Goal: Information Seeking & Learning: Find specific fact

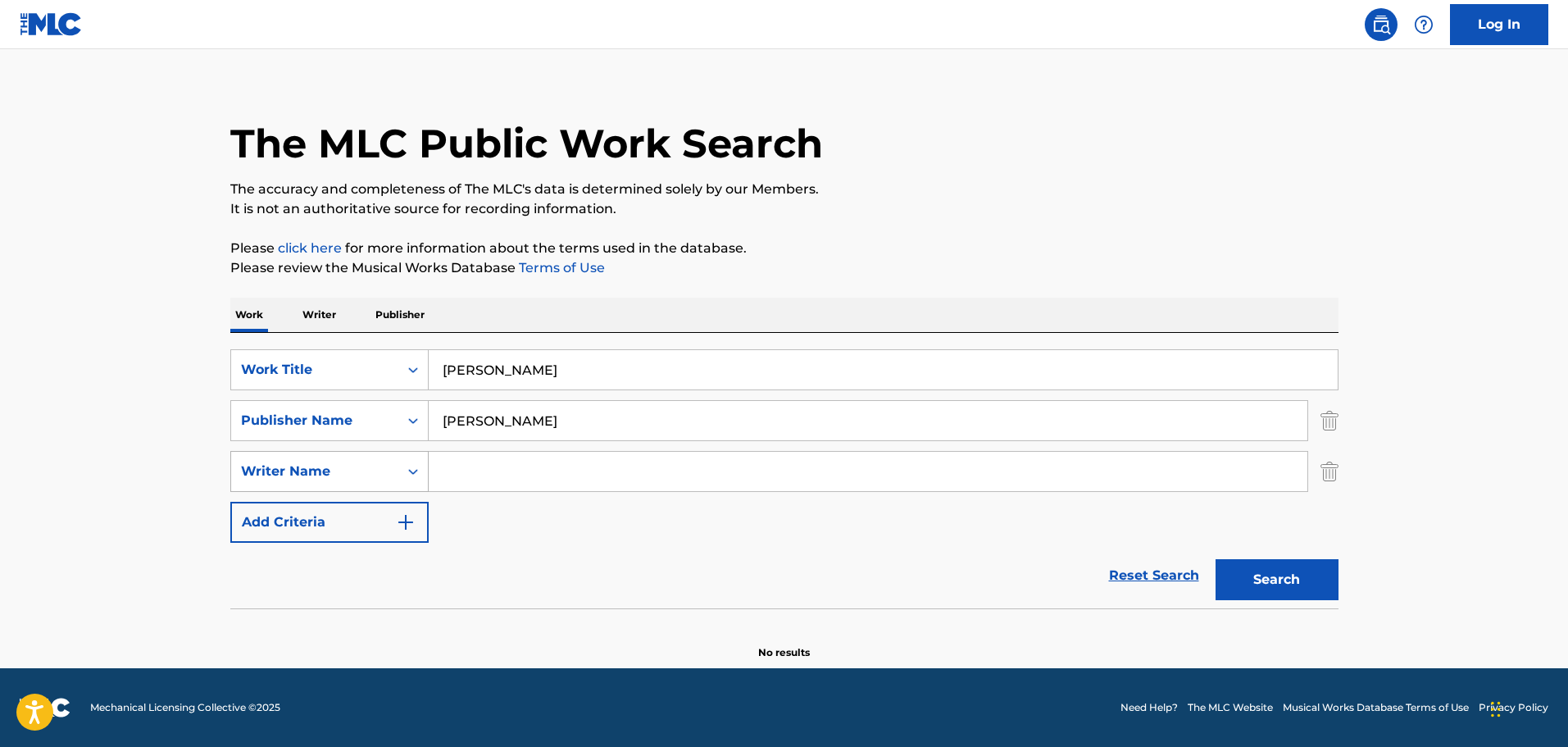
click at [415, 466] on icon "Search Form" at bounding box center [413, 471] width 17 height 17
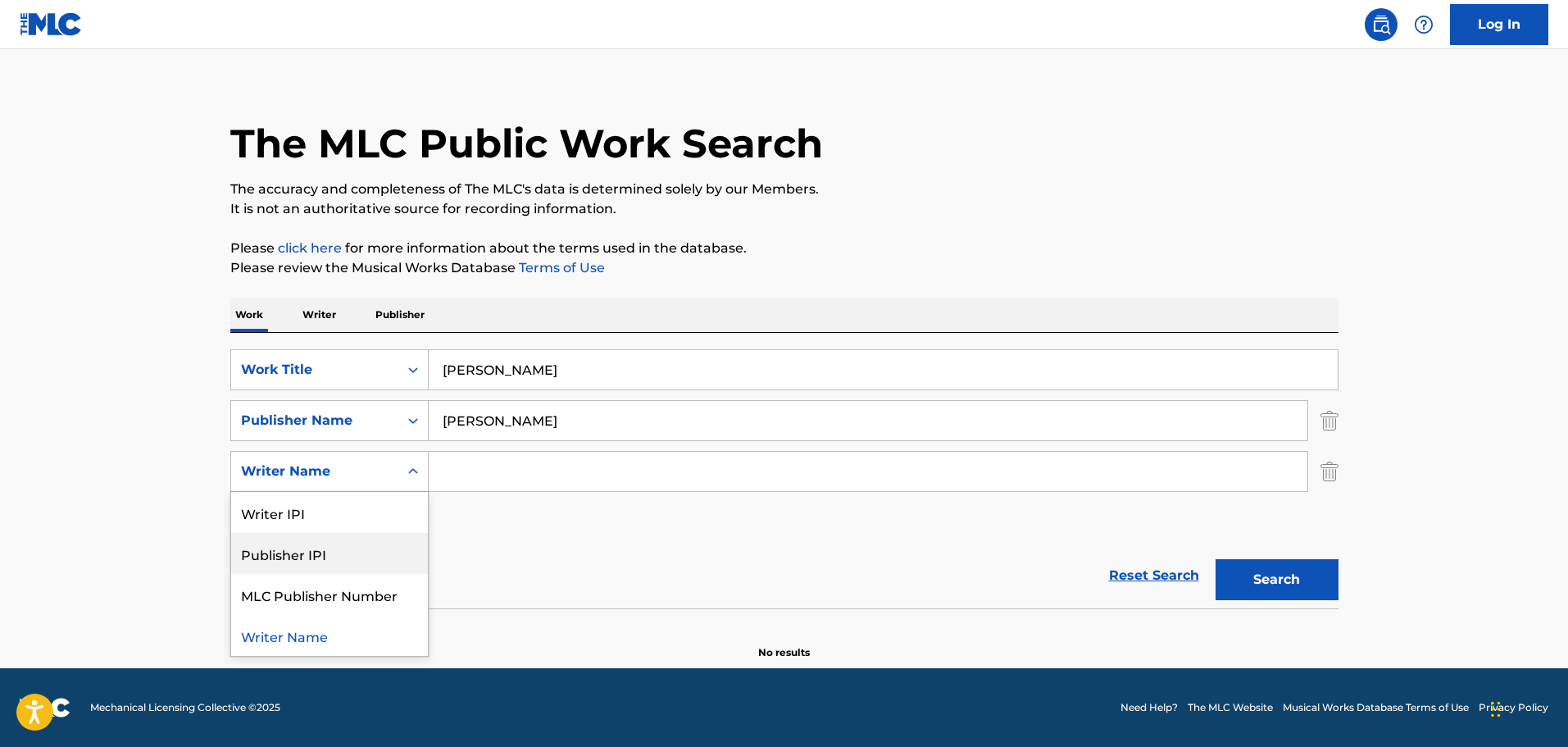
click at [313, 558] on div "Publisher IPI" at bounding box center [330, 553] width 196 height 41
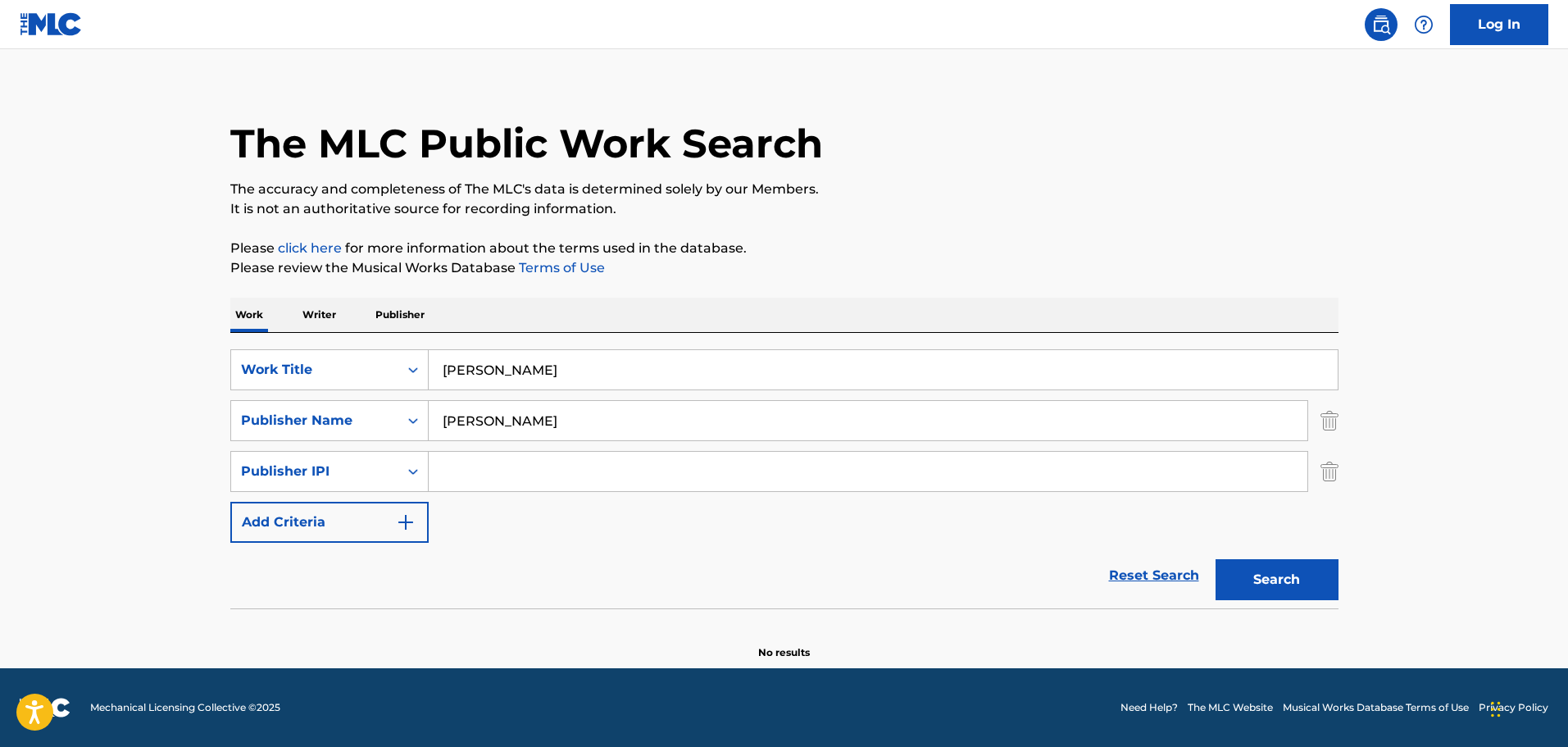
click at [459, 473] on input "Search Form" at bounding box center [868, 471] width 878 height 39
type input "j"
type input "JM MUSIC RIGHTS"
click at [1323, 584] on button "Search" at bounding box center [1277, 580] width 123 height 41
drag, startPoint x: 584, startPoint y: 371, endPoint x: 389, endPoint y: 372, distance: 195.0
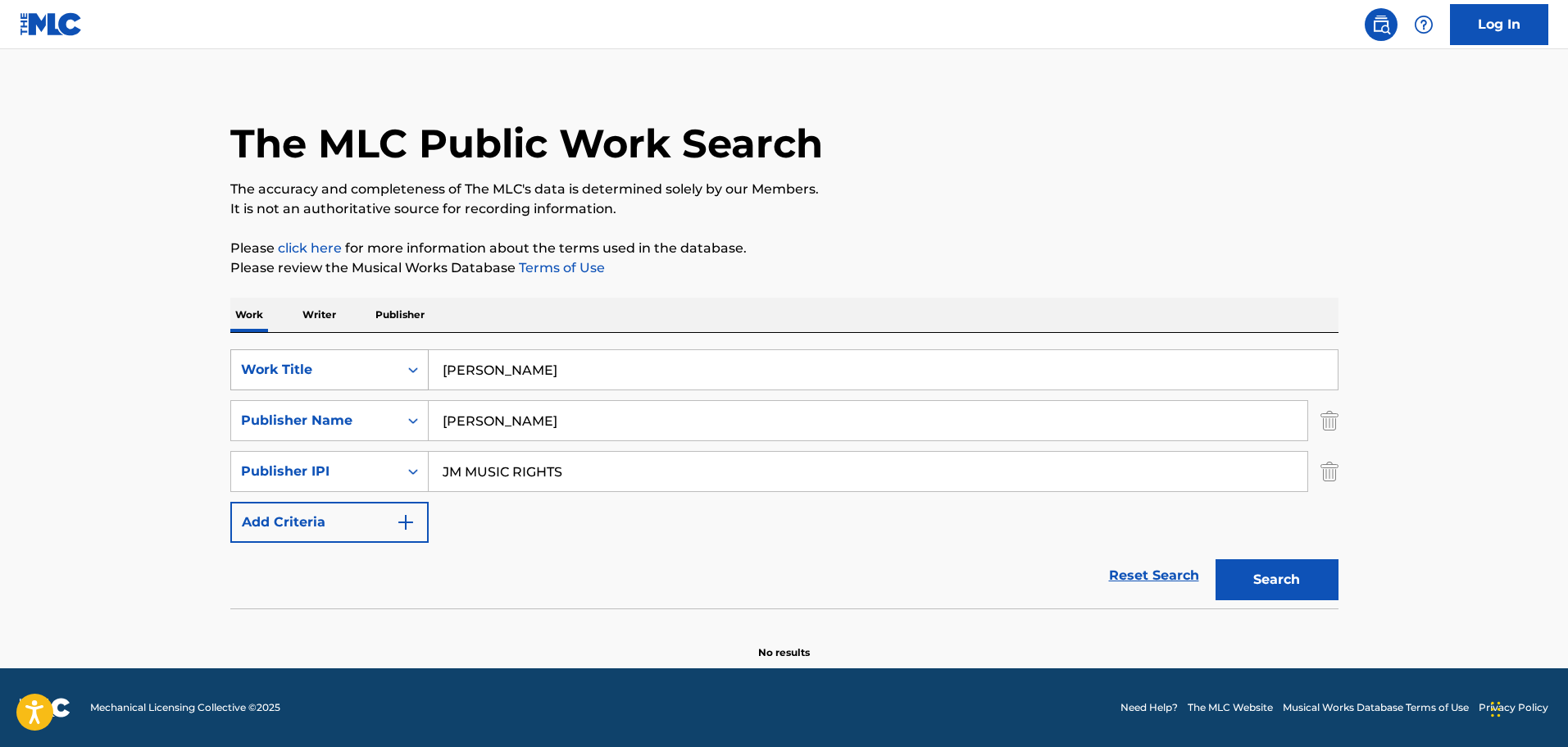
click at [389, 372] on div "SearchWithCriteria636f2751-642f-4588-8d99-a52ff3b841a6 Work Title [PERSON_NAME]" at bounding box center [784, 369] width 1108 height 41
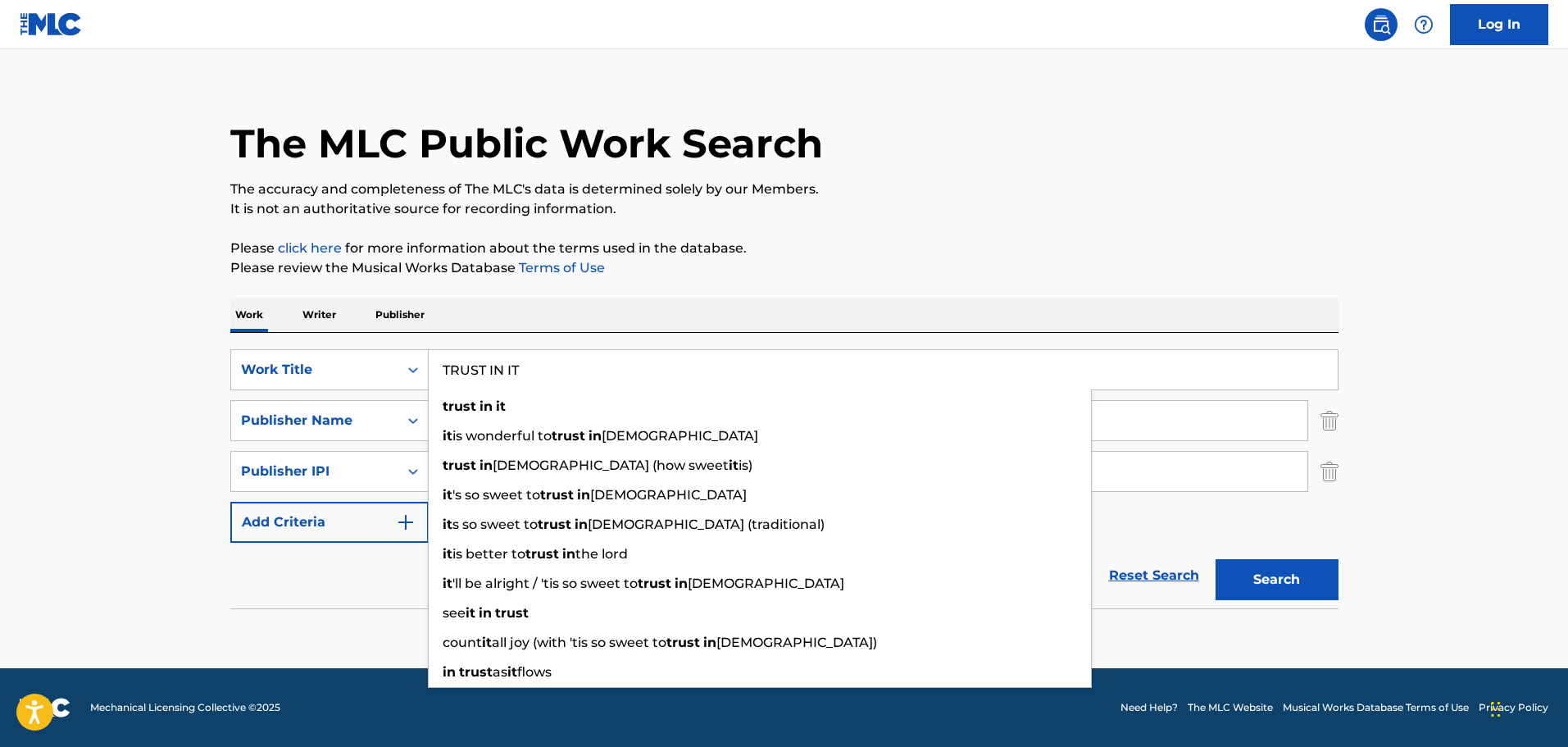
type input "TRUST IN IT"
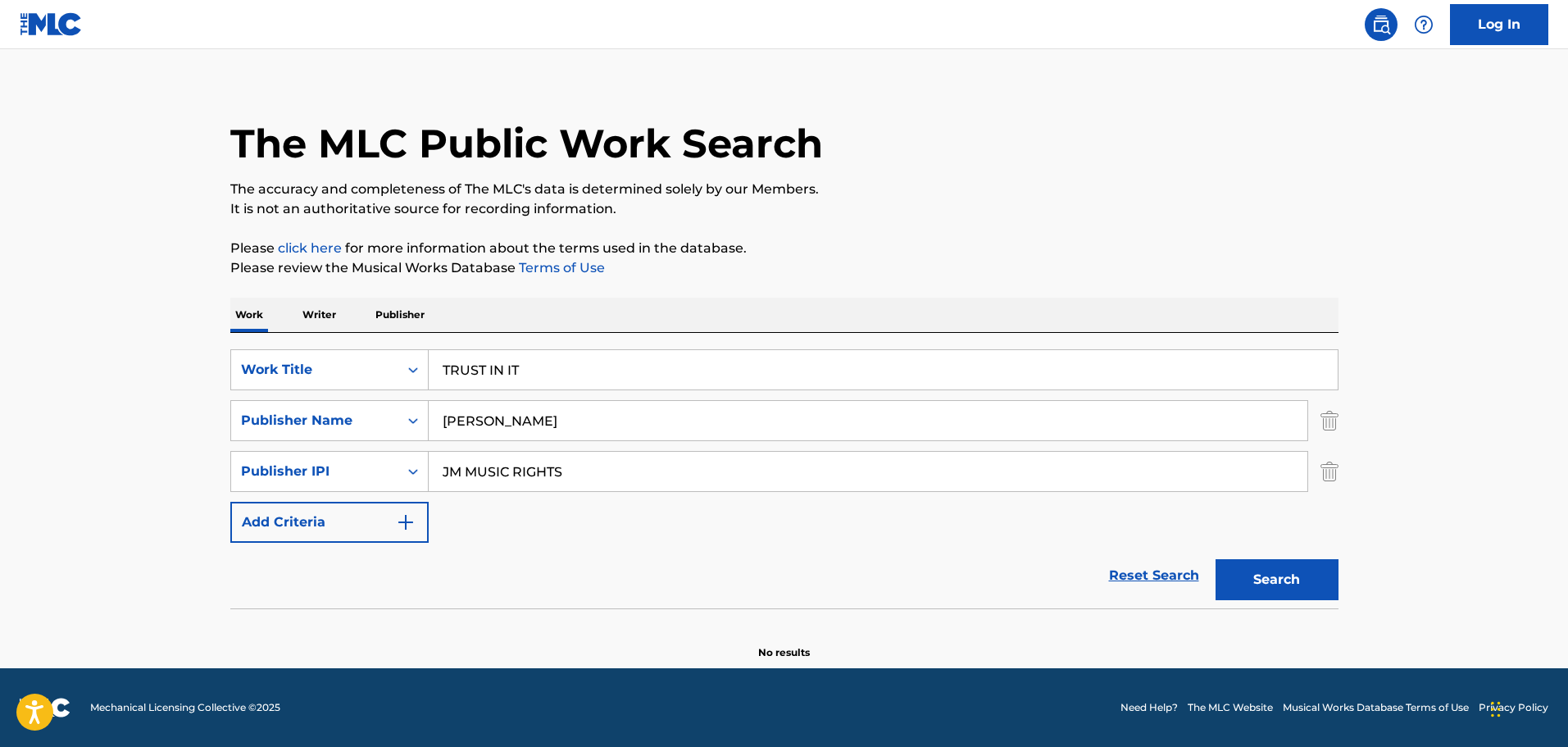
click at [1302, 583] on button "Search" at bounding box center [1277, 580] width 123 height 41
click at [1292, 587] on button "Search" at bounding box center [1277, 580] width 123 height 41
click at [408, 527] on img "Search Form" at bounding box center [406, 522] width 19 height 19
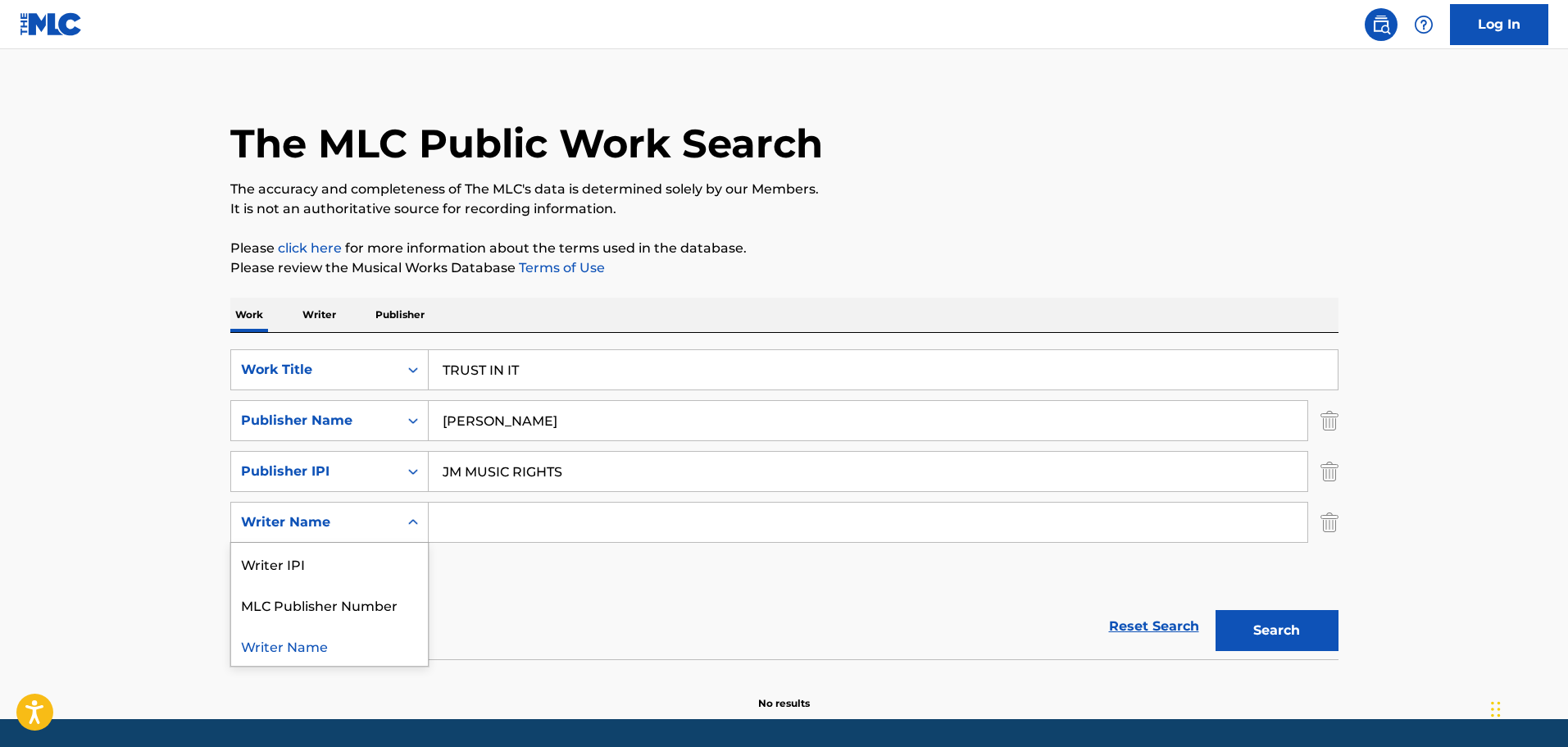
click at [415, 521] on icon "Search Form" at bounding box center [413, 522] width 10 height 6
click at [309, 647] on div "Writer Name" at bounding box center [330, 645] width 196 height 41
click at [462, 524] on input "Search Form" at bounding box center [868, 522] width 878 height 39
paste input "[PERSON_NAME]"
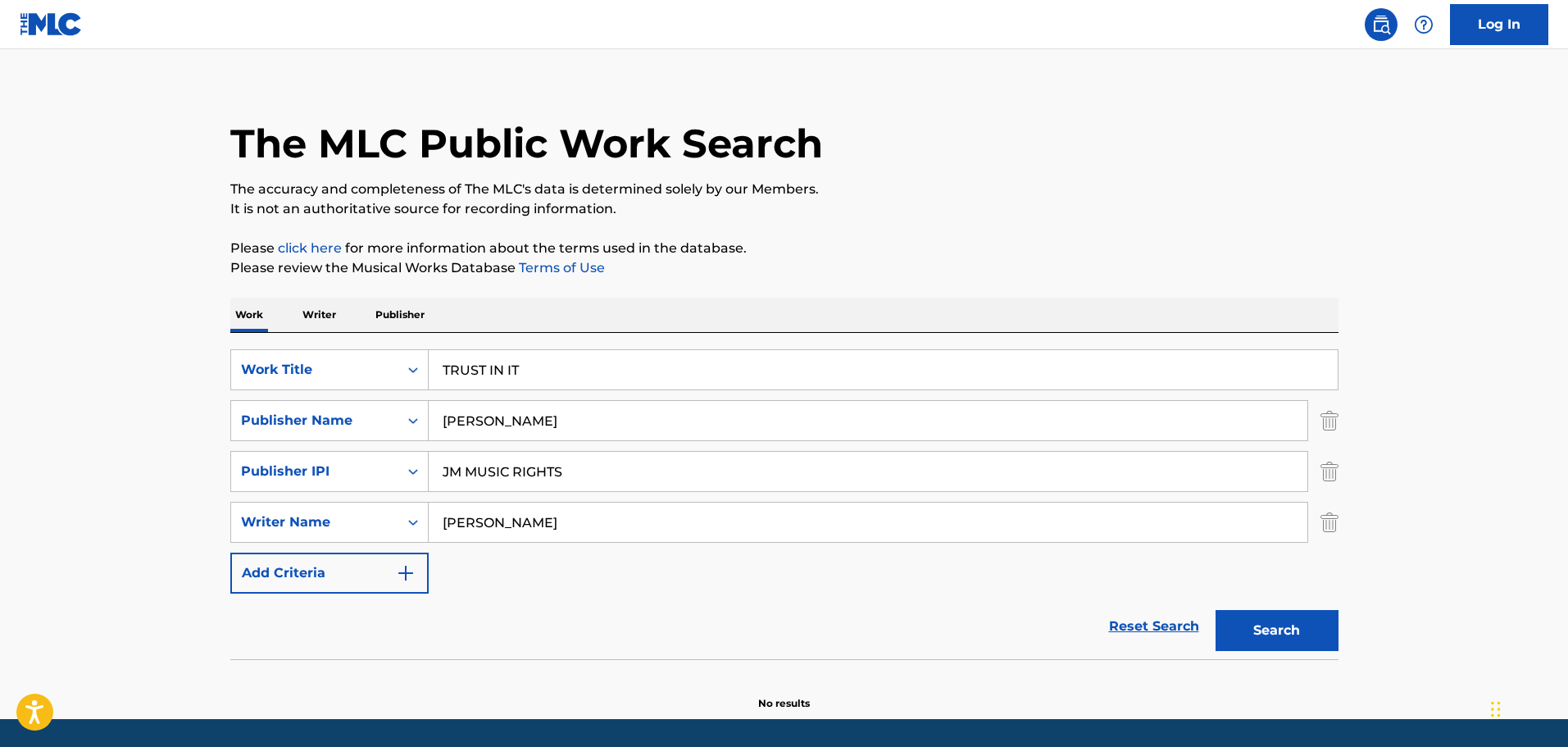
type input "[PERSON_NAME]"
click at [1266, 637] on button "Search" at bounding box center [1277, 630] width 123 height 41
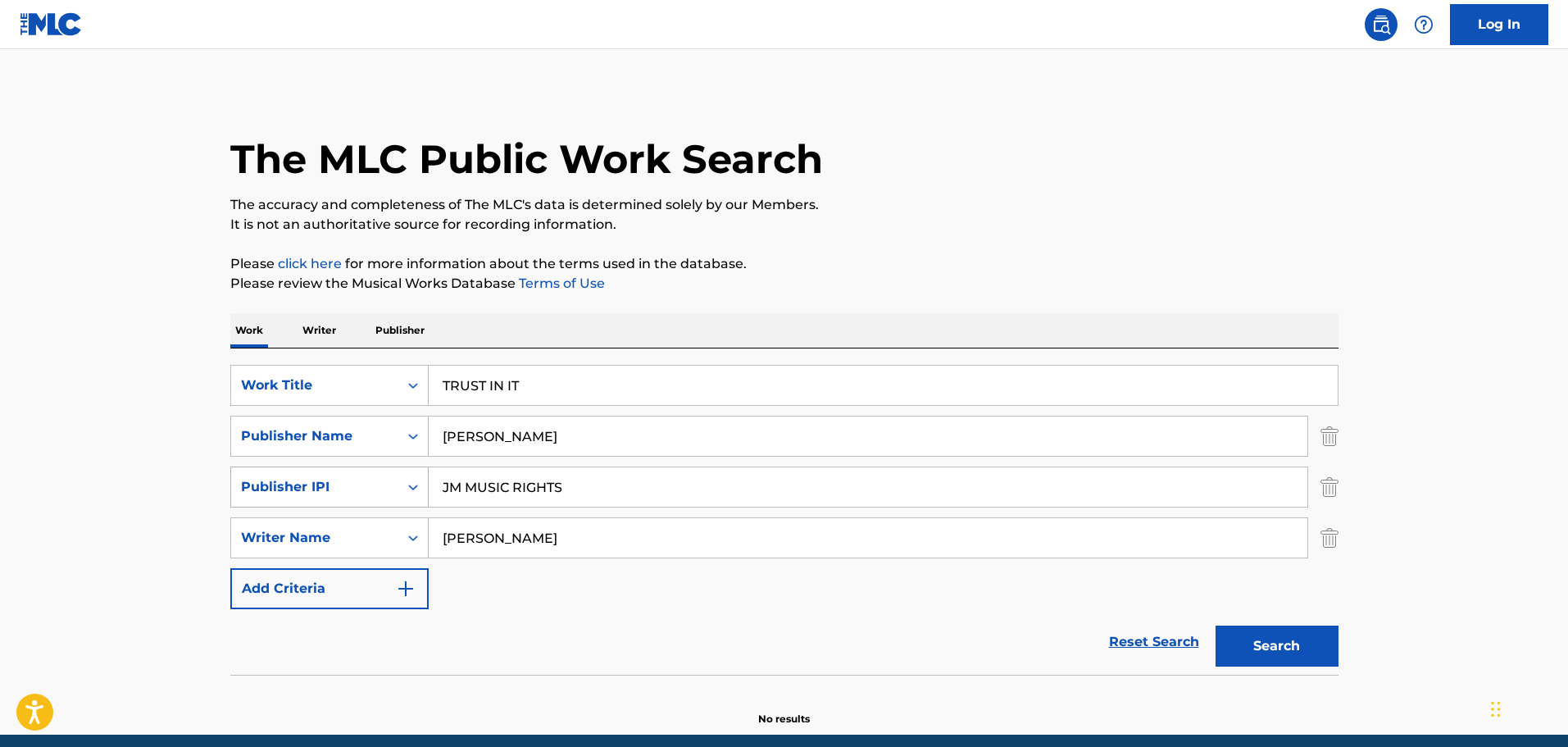
drag, startPoint x: 568, startPoint y: 492, endPoint x: 413, endPoint y: 498, distance: 155.1
click at [413, 498] on div "SearchWithCriteria529b5f41-9295-4429-823a-1b208a78ecd6 Publisher IPI JM MUSIC R…" at bounding box center [784, 487] width 1108 height 41
click at [1329, 488] on img "Search Form" at bounding box center [1330, 487] width 18 height 41
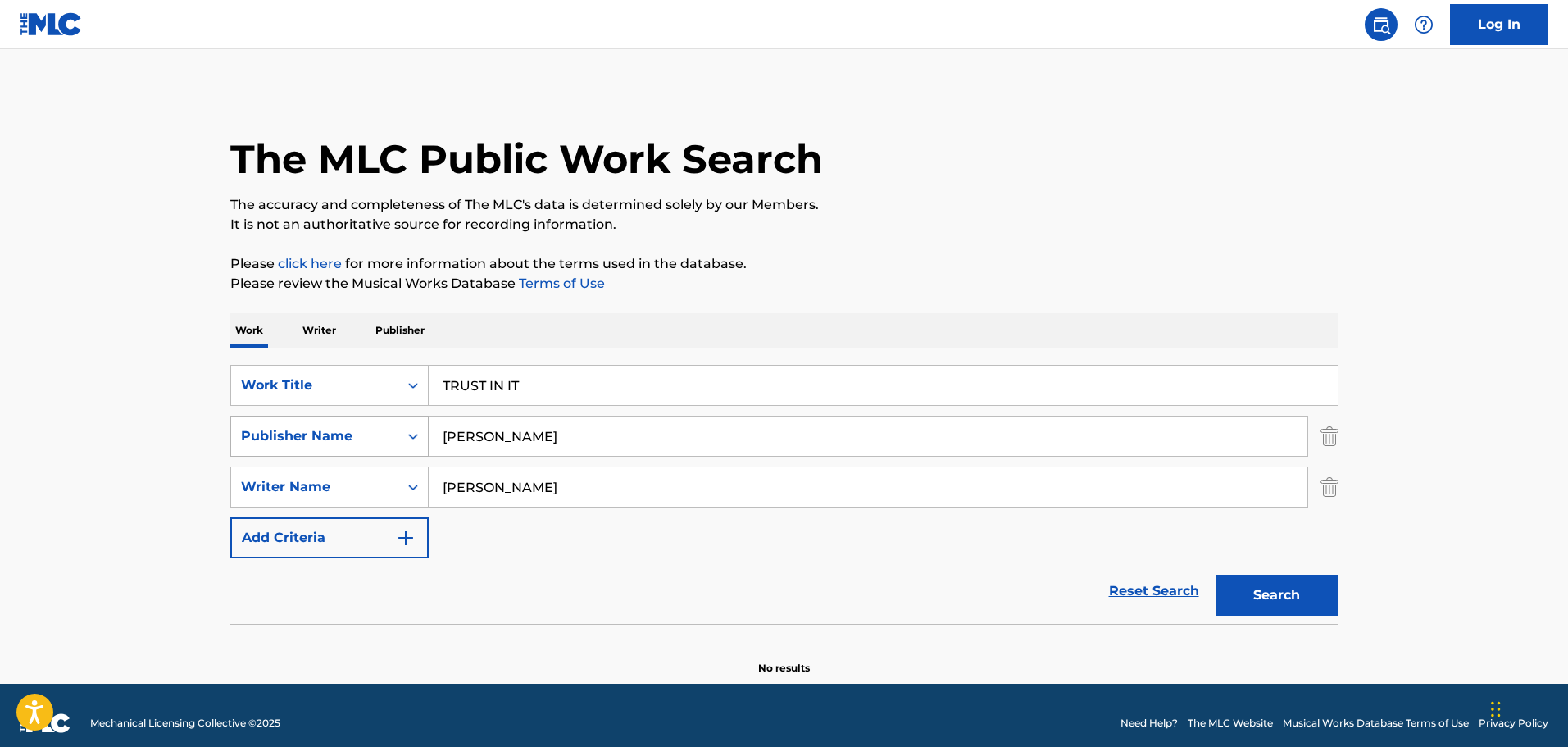
drag, startPoint x: 571, startPoint y: 439, endPoint x: 366, endPoint y: 441, distance: 205.0
click at [366, 441] on div "SearchWithCriteria51673cb2-ec19-4f20-930e-800592232212 Publisher Name [PERSON_N…" at bounding box center [784, 436] width 1108 height 41
paste input "JM MUSIC RIGHTS"
type input "JM MUSIC RIGHTS"
click at [1246, 594] on button "Search" at bounding box center [1277, 595] width 123 height 41
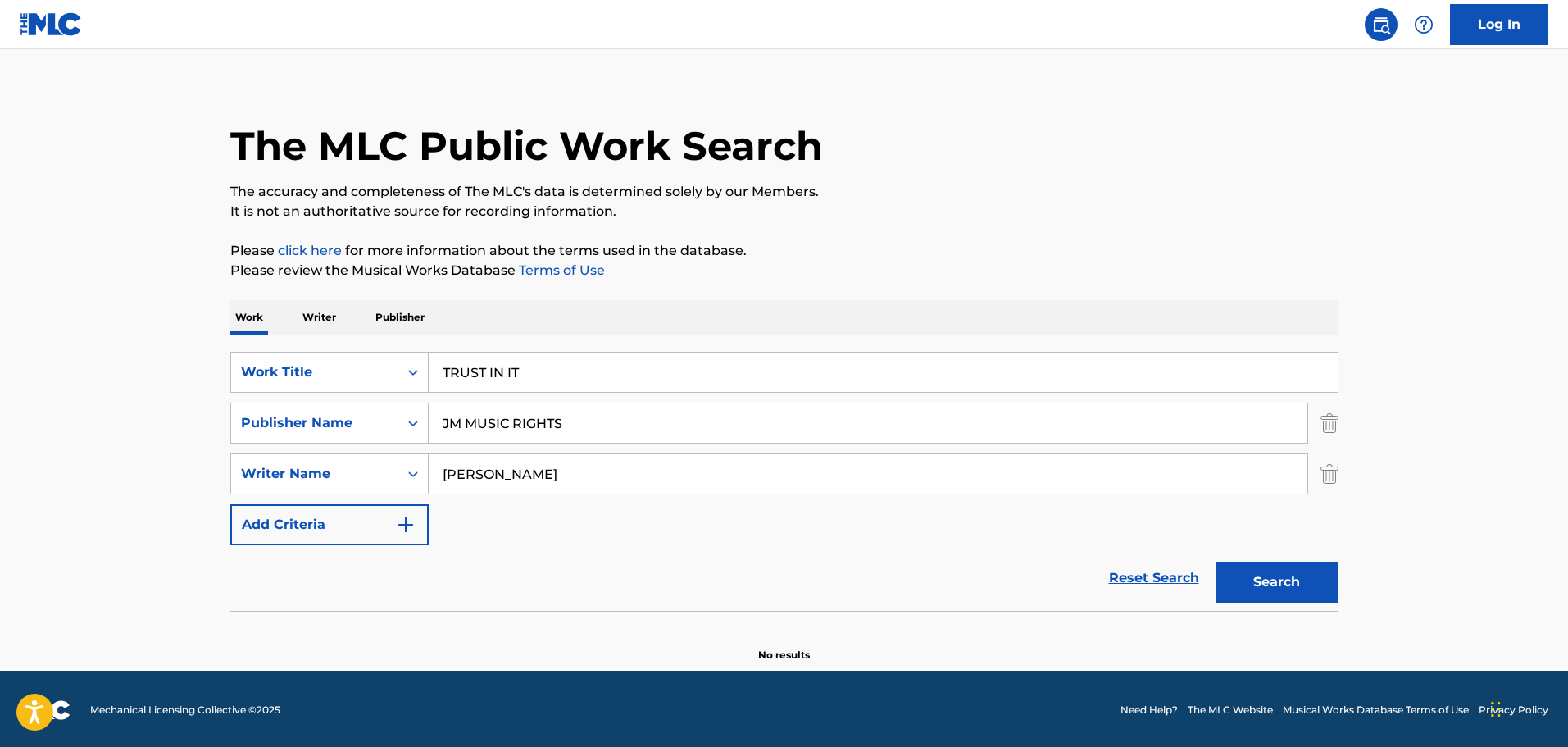
scroll to position [16, 0]
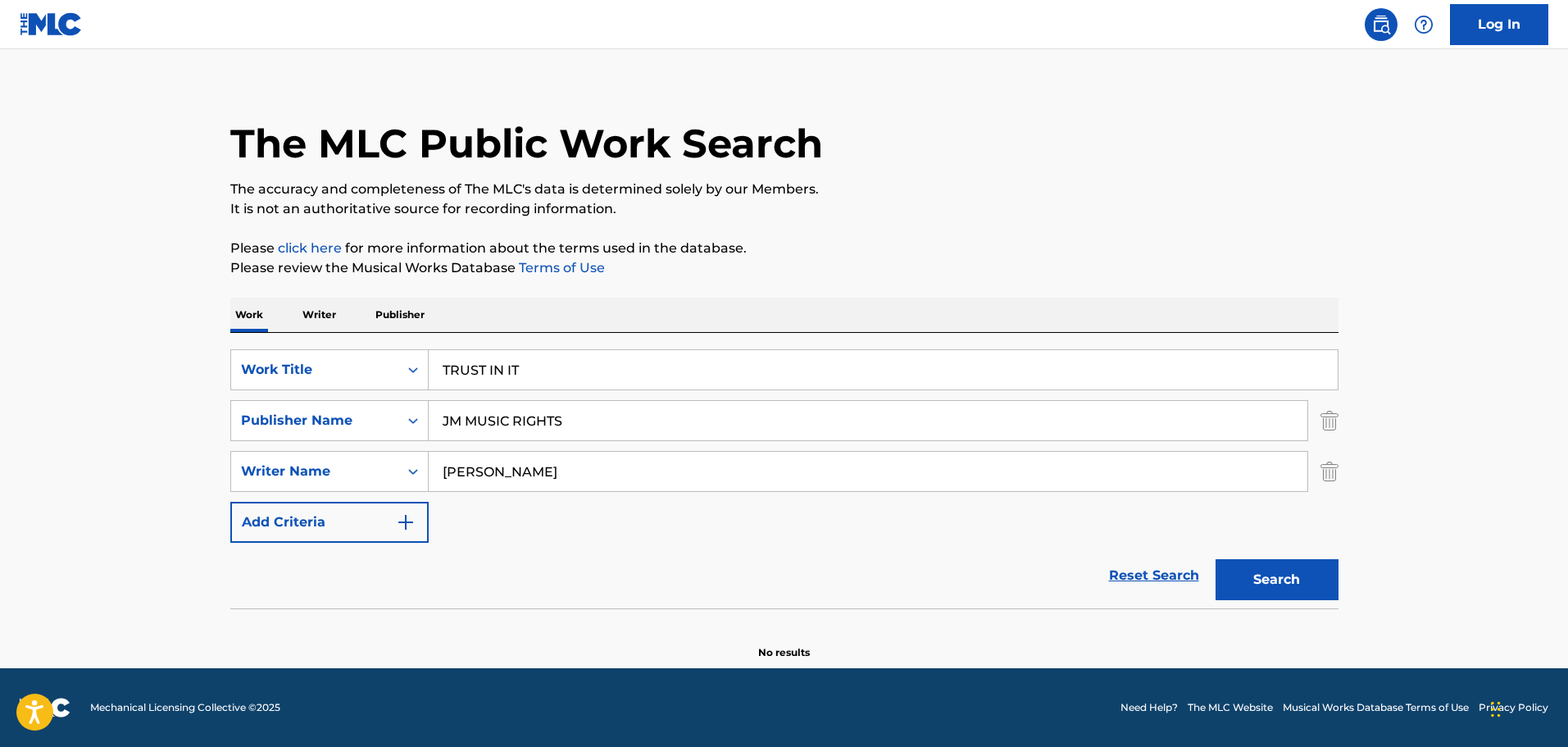
drag, startPoint x: 567, startPoint y: 470, endPoint x: 436, endPoint y: 474, distance: 131.1
click at [436, 474] on input "[PERSON_NAME]" at bounding box center [868, 471] width 878 height 39
